Goal: Task Accomplishment & Management: Complete application form

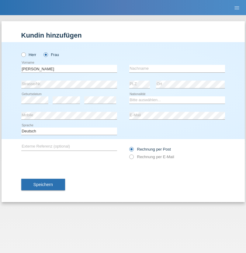
type input "[PERSON_NAME]"
click at [177, 69] on input "text" at bounding box center [177, 69] width 96 height 8
type input "[PERSON_NAME]"
select select "BR"
select select "C"
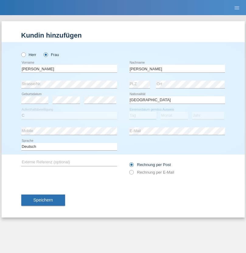
select select "10"
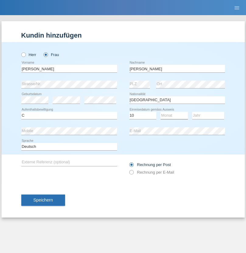
select select "03"
select select "2020"
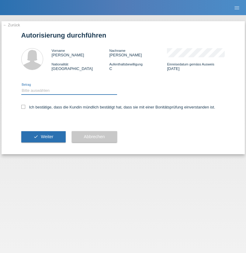
select select "1"
checkbox input "true"
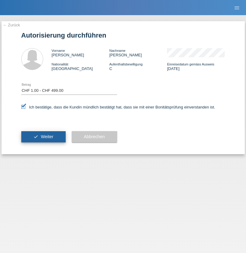
click at [43, 137] on span "Weiter" at bounding box center [47, 136] width 12 height 5
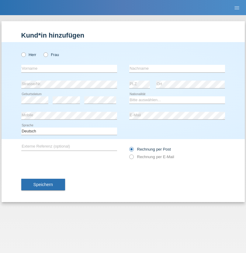
radio input "true"
click at [69, 69] on input "text" at bounding box center [69, 69] width 96 height 8
type input "[PERSON_NAME]"
click at [177, 69] on input "text" at bounding box center [177, 69] width 96 height 8
type input "Blatter"
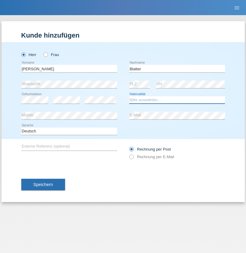
select select "CH"
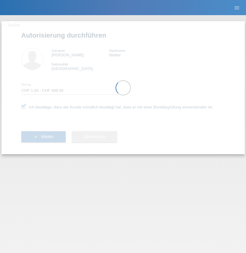
select select "1"
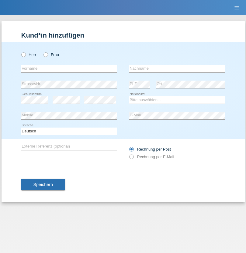
radio input "true"
click at [69, 69] on input "text" at bounding box center [69, 69] width 96 height 8
type input "[PERSON_NAME]"
click at [177, 69] on input "text" at bounding box center [177, 69] width 96 height 8
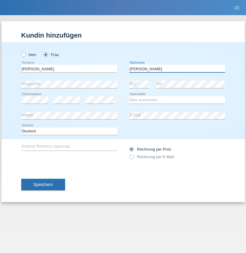
type input "[PERSON_NAME]"
select select "XK"
select select "C"
select select "01"
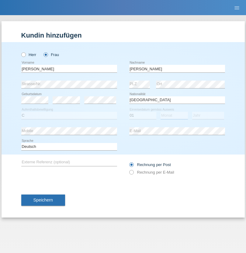
select select "11"
select select "2006"
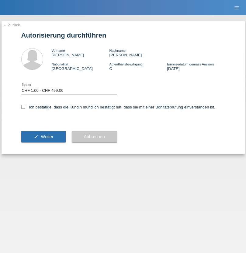
select select "1"
checkbox input "true"
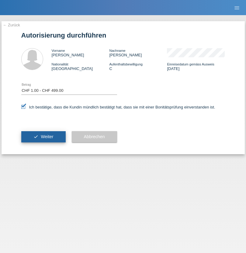
click at [43, 137] on span "Weiter" at bounding box center [47, 136] width 12 height 5
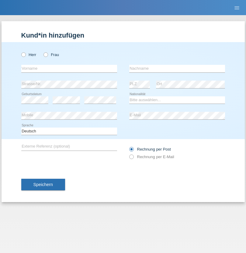
radio input "true"
click at [69, 69] on input "text" at bounding box center [69, 69] width 96 height 8
type input "Selami"
click at [177, 69] on input "text" at bounding box center [177, 69] width 96 height 8
type input "Tüysüz"
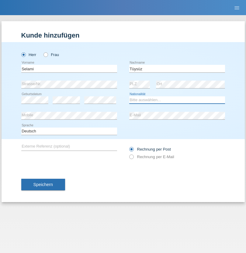
select select "TR"
select select "C"
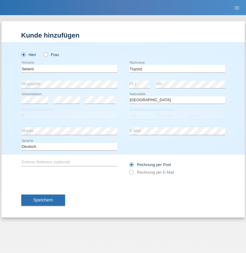
select select "20"
select select "12"
select select "1971"
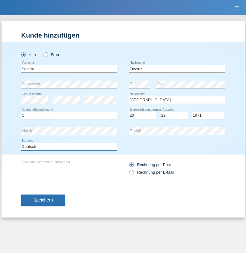
select select "en"
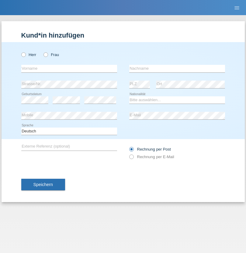
radio input "true"
click at [69, 69] on input "text" at bounding box center [69, 69] width 96 height 8
type input "Amar"
click at [177, 69] on input "text" at bounding box center [177, 69] width 96 height 8
type input "[PERSON_NAME]"
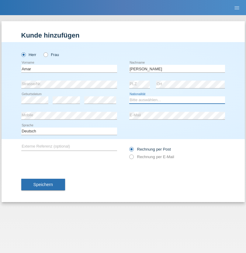
select select "ES"
select select "C"
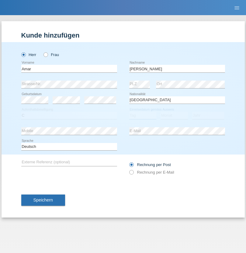
select select "27"
select select "08"
select select "2009"
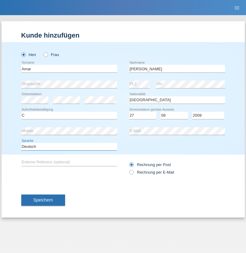
select select "en"
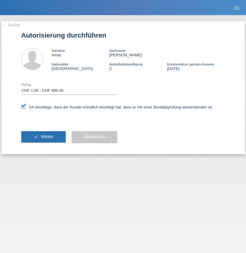
select select "1"
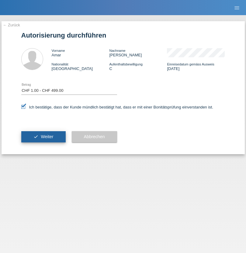
click at [43, 137] on span "Weiter" at bounding box center [47, 136] width 12 height 5
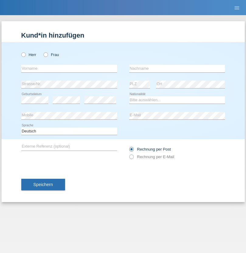
radio input "true"
click at [69, 69] on input "text" at bounding box center [69, 69] width 96 height 8
type input "kelmendi"
click at [177, 69] on input "text" at bounding box center [177, 69] width 96 height 8
type input "Edona"
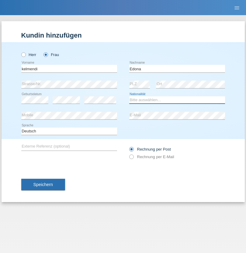
select select "XK"
select select "C"
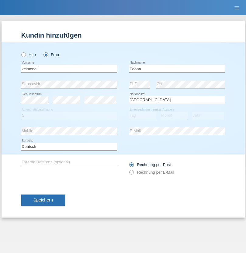
select select "23"
select select "09"
select select "2021"
